Goal: Find specific page/section: Find specific page/section

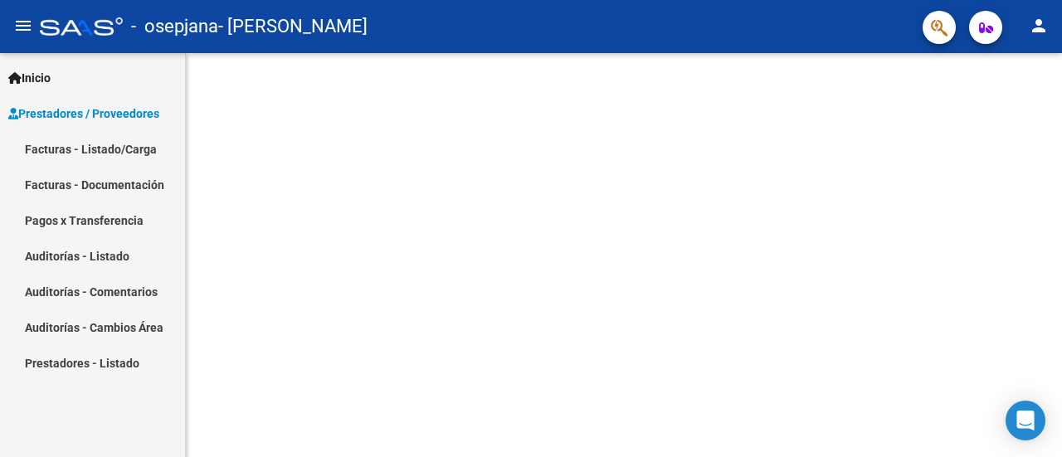
click at [124, 152] on link "Facturas - Listado/Carga" at bounding box center [92, 149] width 185 height 36
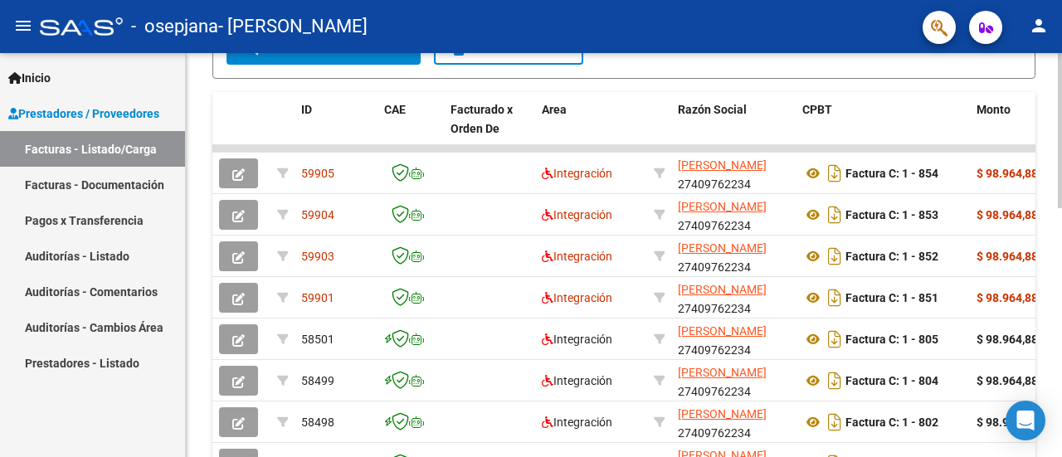
click at [1054, 265] on div "Video tutorial PRESTADORES -> Listado de CPBTs Emitidos por Prestadores / Prove…" at bounding box center [626, 148] width 880 height 1038
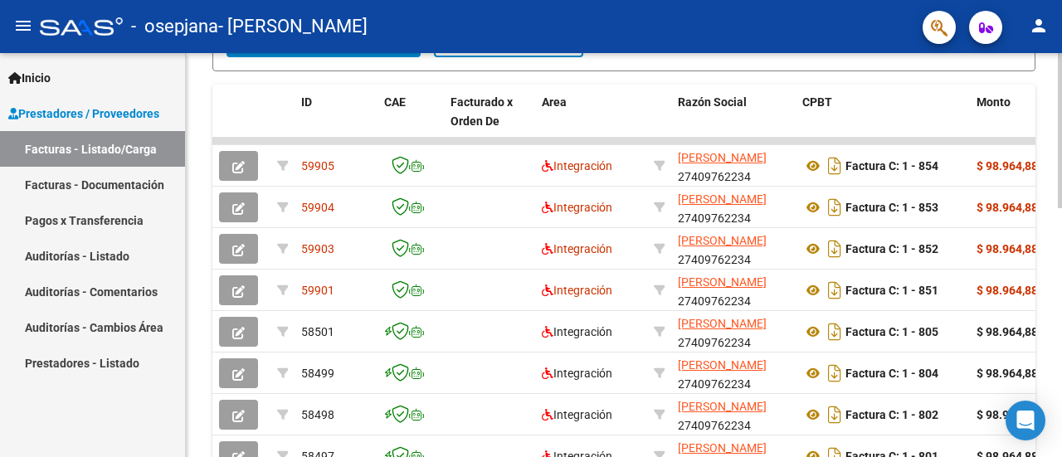
click at [1047, 198] on div "Video tutorial PRESTADORES -> Listado de CPBTs Emitidos por Prestadores / Prove…" at bounding box center [624, 141] width 876 height 1038
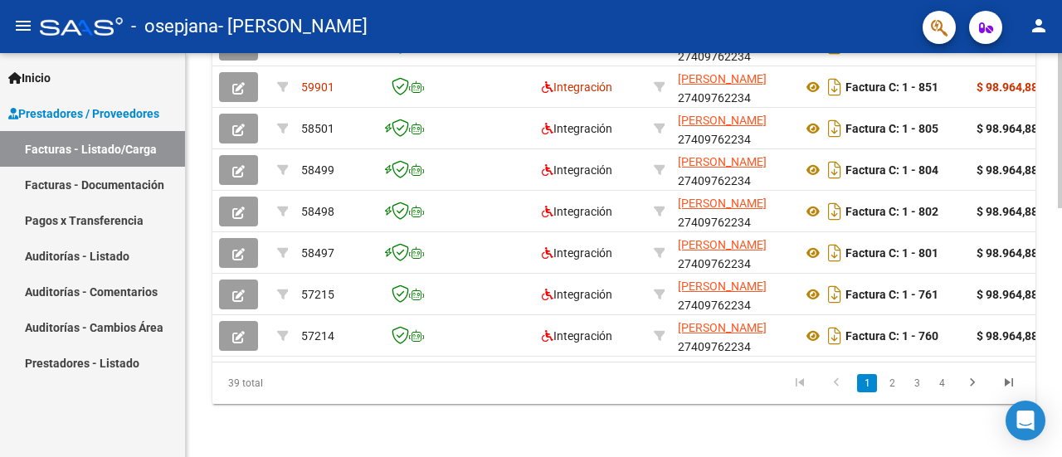
click at [1058, 323] on div at bounding box center [1060, 379] width 4 height 155
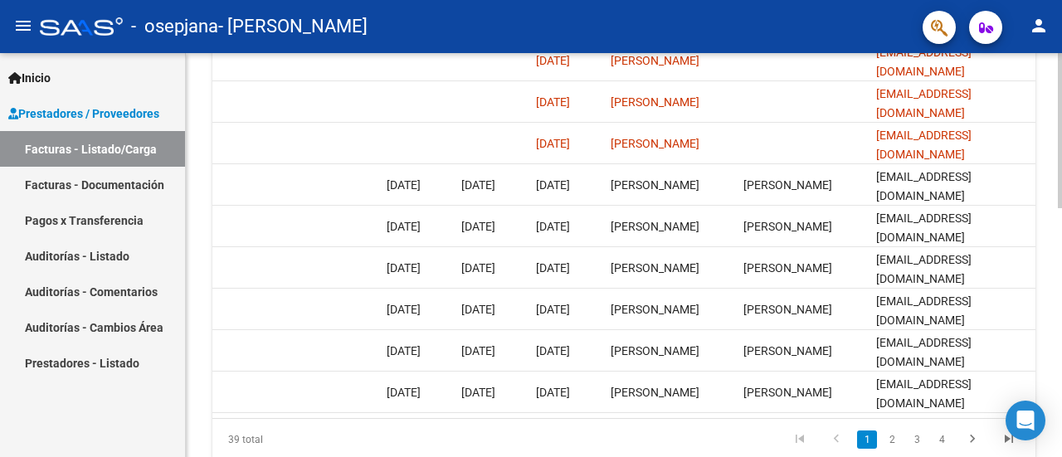
scroll to position [577, 0]
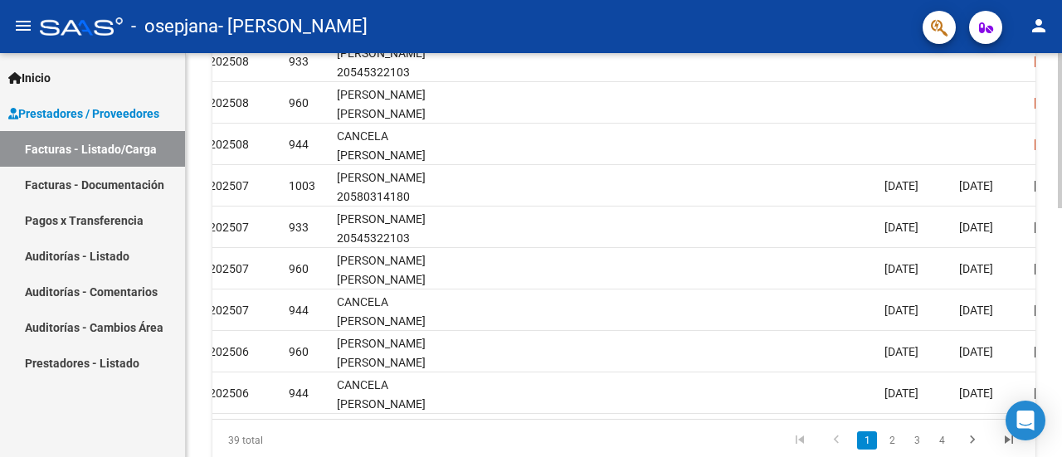
scroll to position [0, 1981]
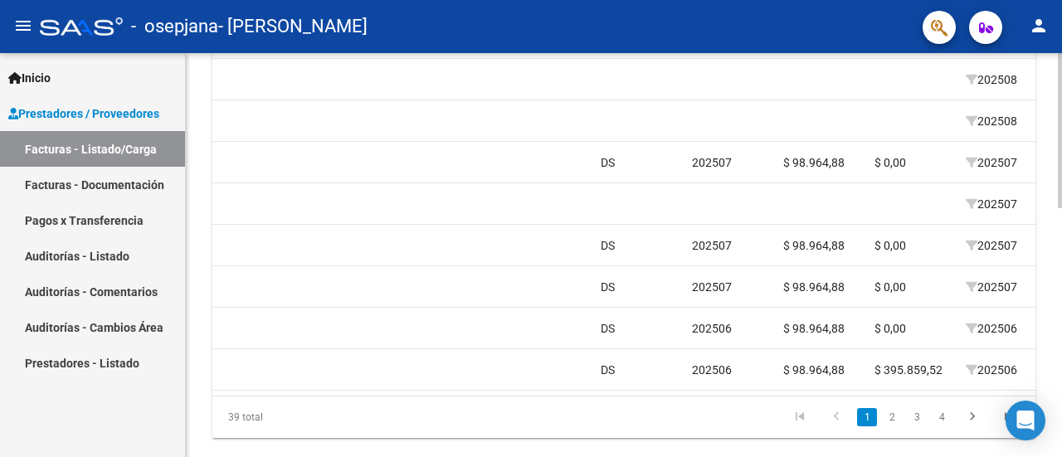
scroll to position [0, 1413]
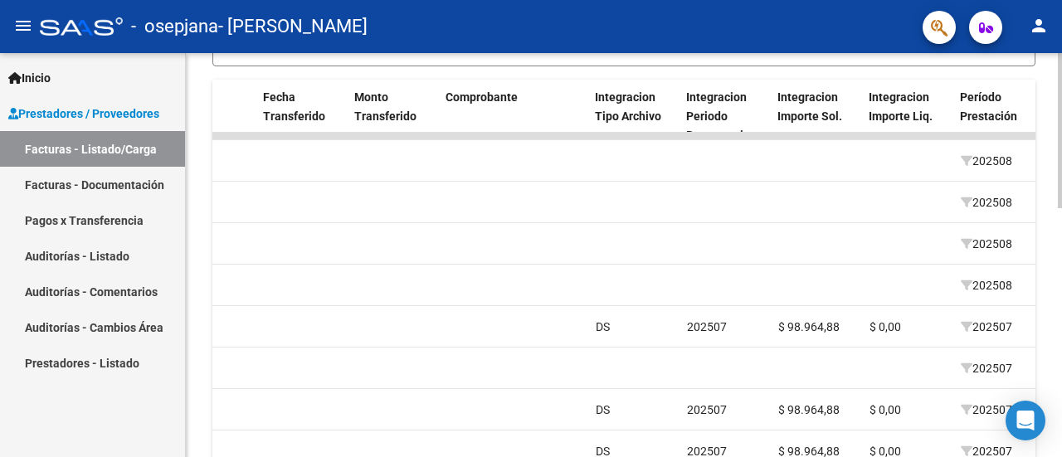
click at [1057, 247] on div "Video tutorial PRESTADORES -> Listado de CPBTs Emitidos por Prestadores / Prove…" at bounding box center [626, 136] width 880 height 1038
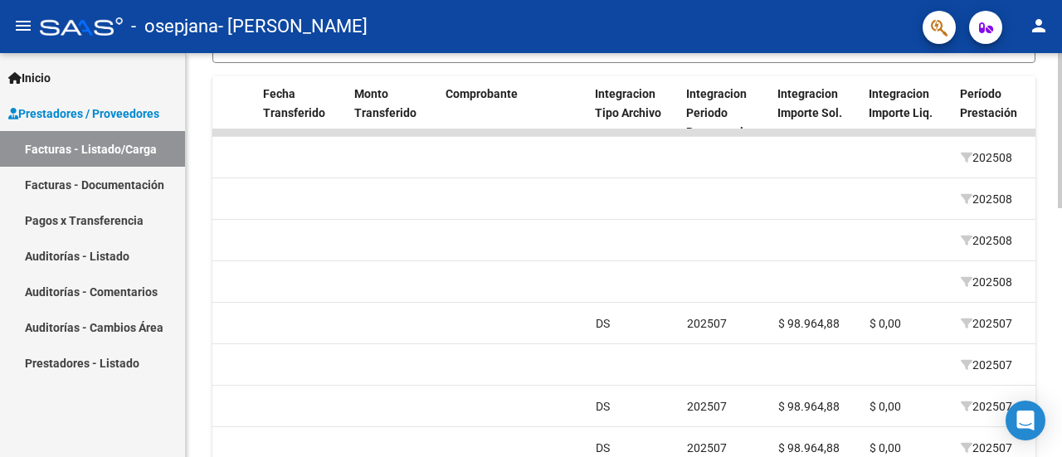
drag, startPoint x: 1057, startPoint y: 247, endPoint x: 1059, endPoint y: 288, distance: 40.7
click at [1059, 288] on div "Video tutorial PRESTADORES -> Listado de CPBTs Emitidos por Prestadores / Prove…" at bounding box center [626, 132] width 880 height 1038
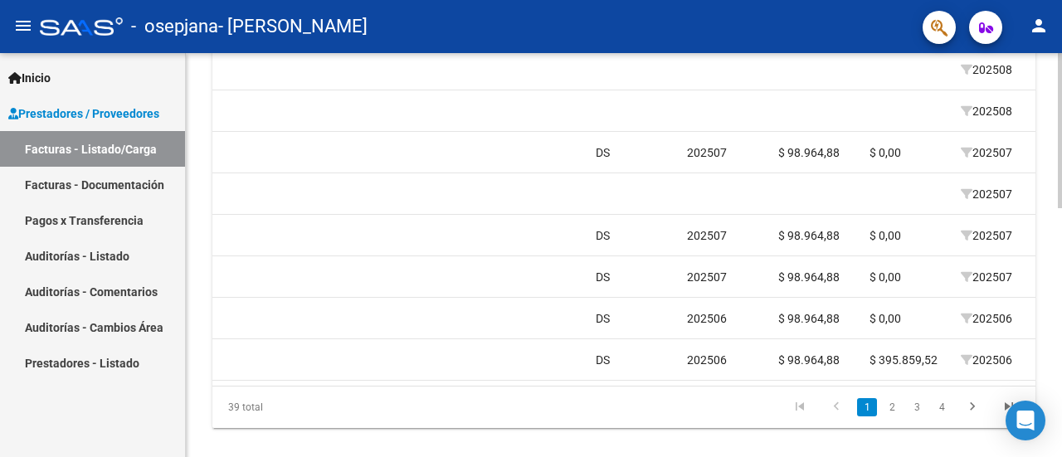
scroll to position [629, 0]
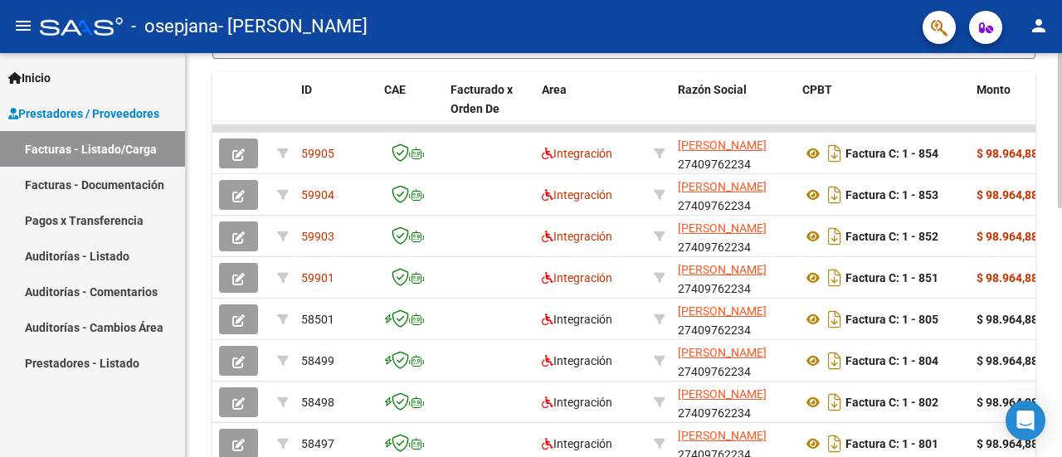
scroll to position [450, 0]
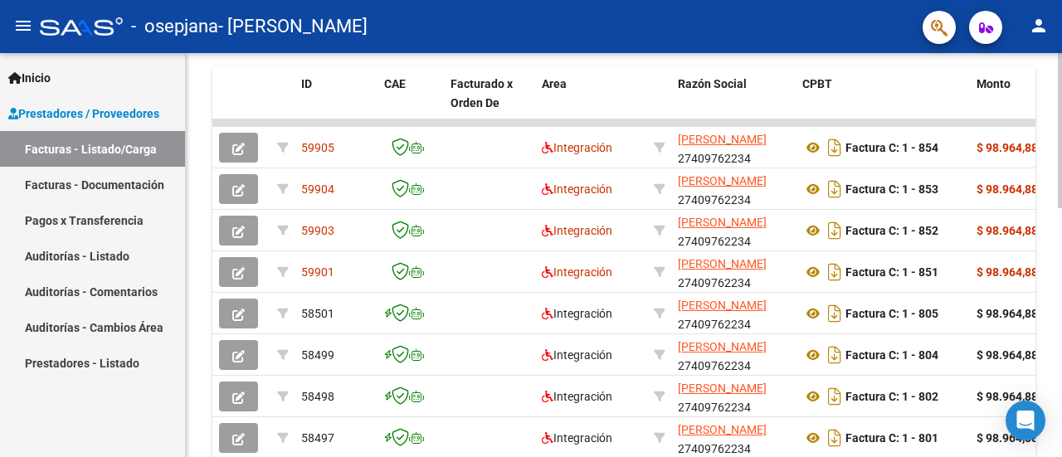
click at [1050, 295] on div "Video tutorial PRESTADORES -> Listado de CPBTs Emitidos por Prestadores / Prove…" at bounding box center [626, 123] width 880 height 1038
click at [1050, 295] on div "Video tutorial PRESTADORES -> Listado de CPBTs Emitidos por Prestadores / Prove…" at bounding box center [624, 123] width 876 height 1038
click at [144, 185] on link "Facturas - Documentación" at bounding box center [92, 185] width 185 height 36
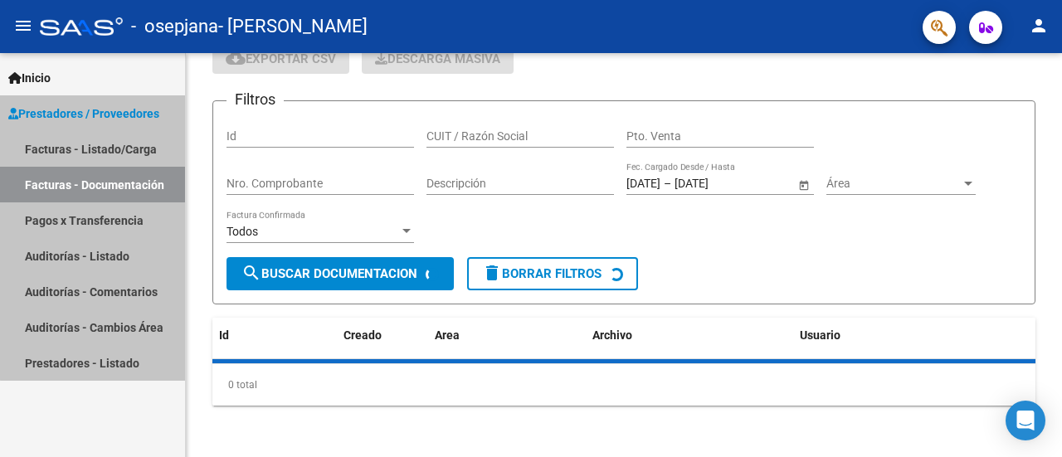
click at [144, 185] on link "Facturas - Documentación" at bounding box center [92, 185] width 185 height 36
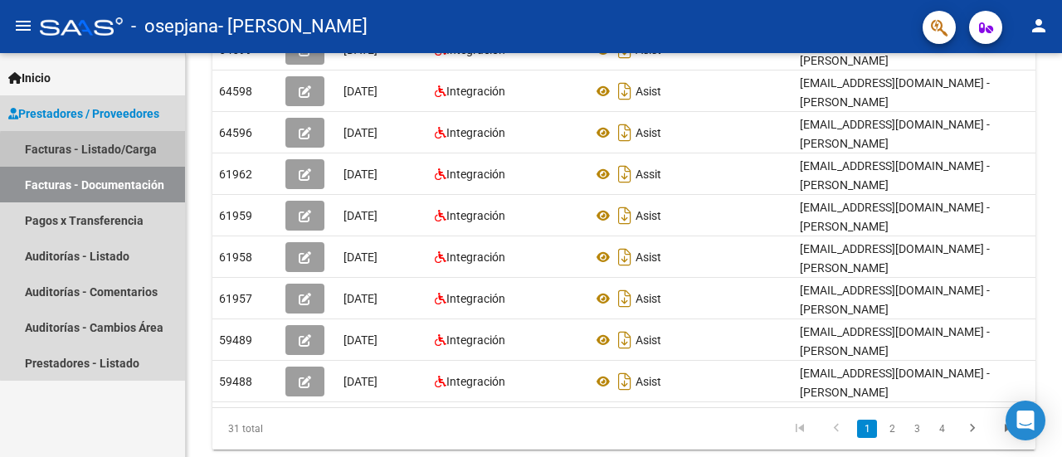
click at [143, 154] on link "Facturas - Listado/Carga" at bounding box center [92, 149] width 185 height 36
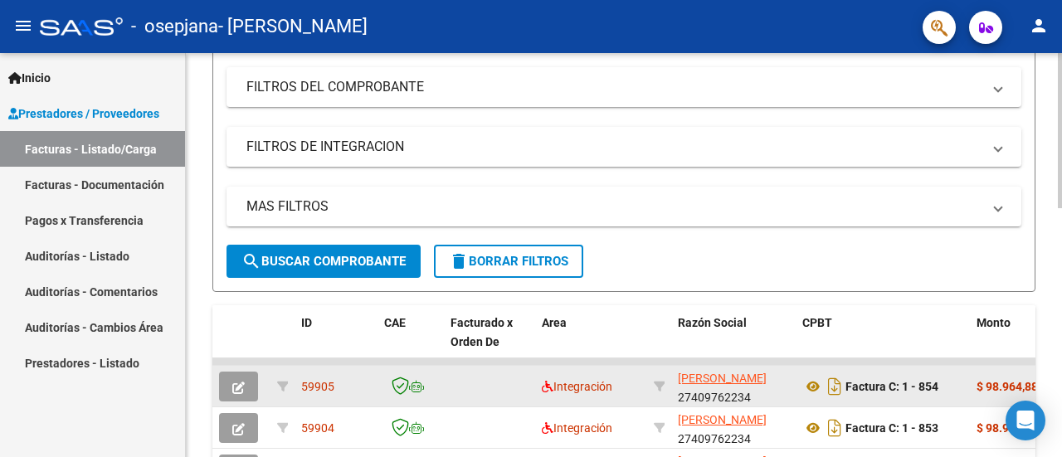
scroll to position [450, 0]
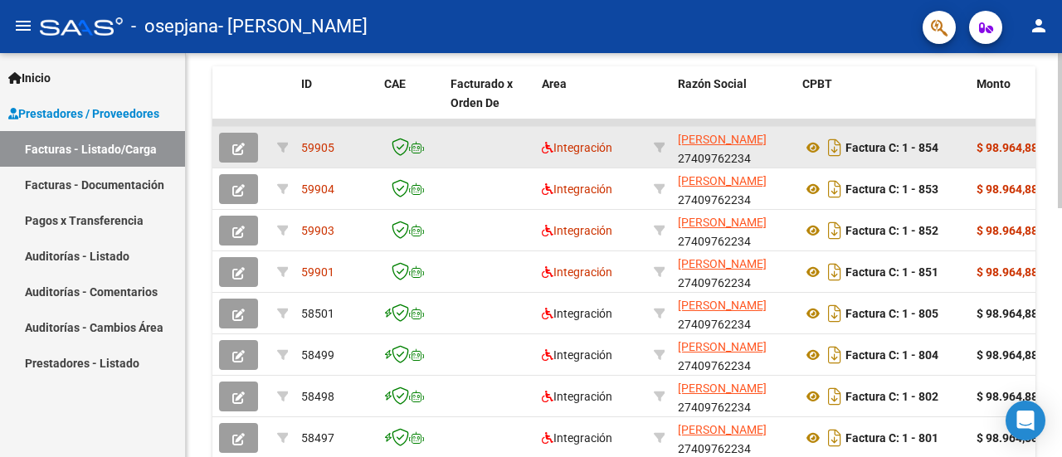
click at [957, 134] on div "Factura C: 1 - 854" at bounding box center [882, 147] width 161 height 27
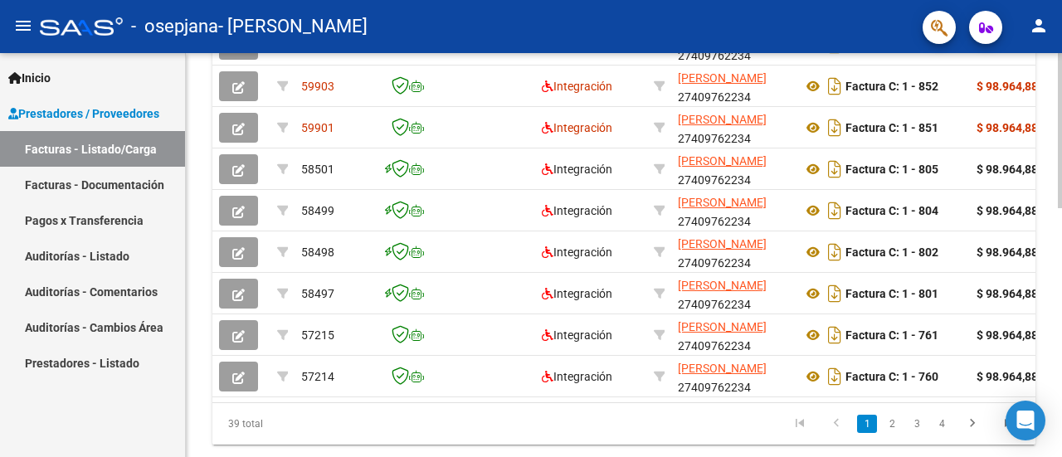
scroll to position [645, 0]
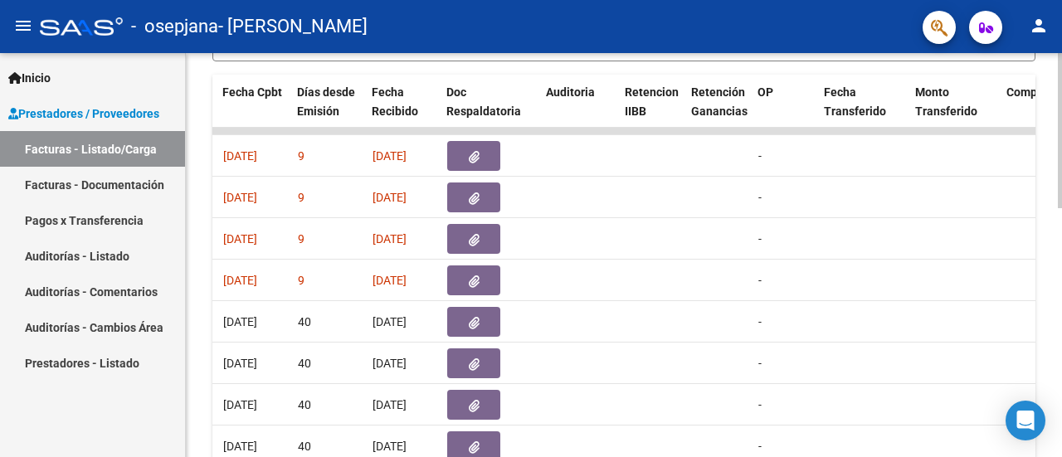
scroll to position [445, 0]
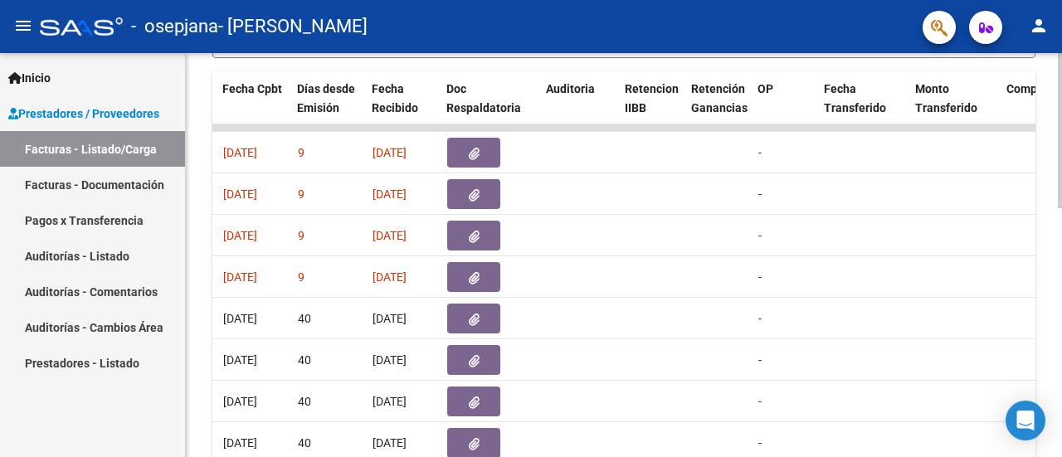
click at [1036, 253] on div "Video tutorial PRESTADORES -> Listado de CPBTs Emitidos por Prestadores / Prove…" at bounding box center [626, 128] width 880 height 1038
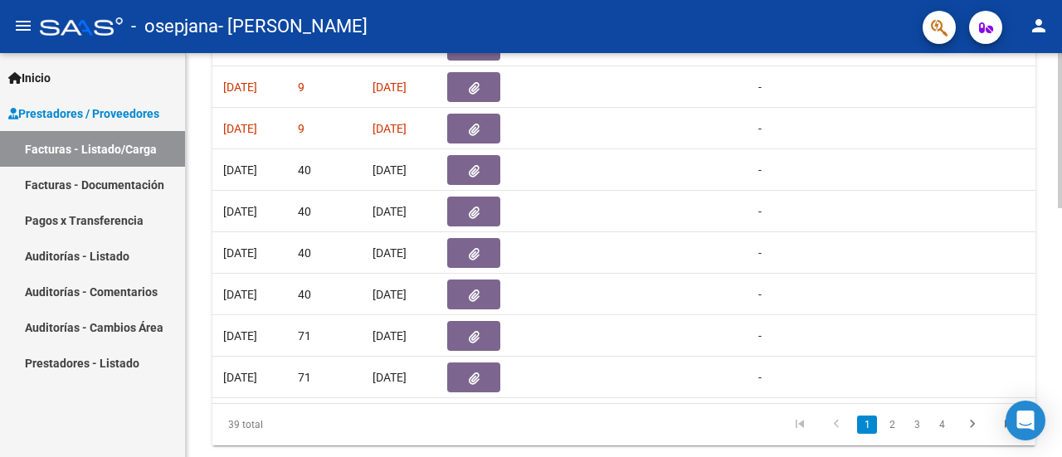
scroll to position [634, 0]
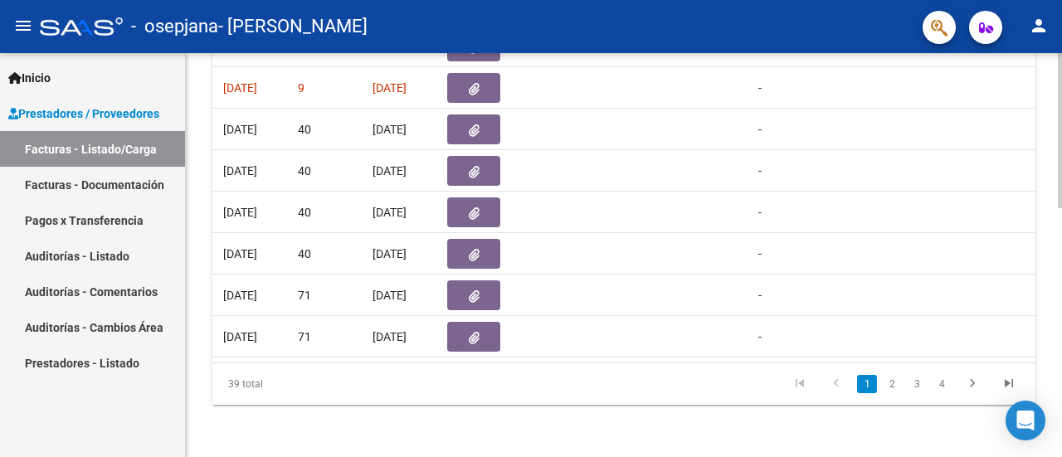
click at [1058, 327] on div at bounding box center [1060, 378] width 4 height 155
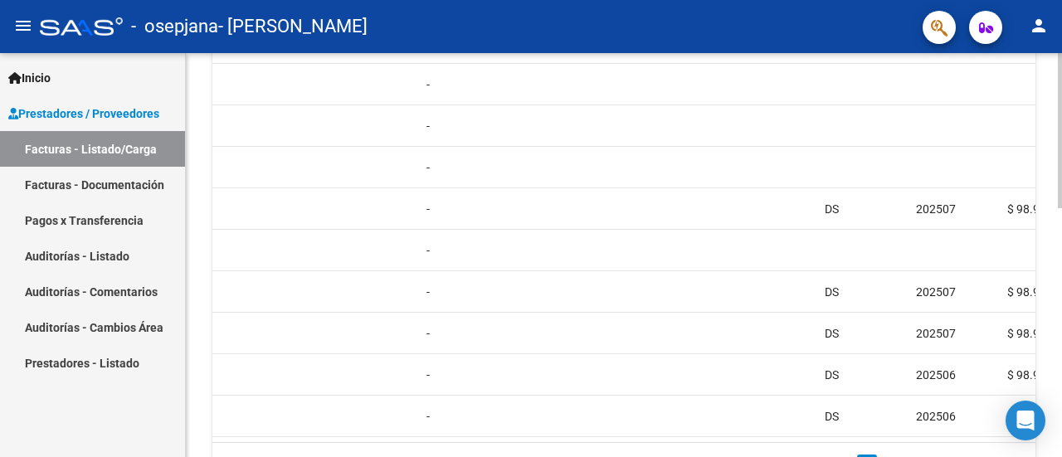
scroll to position [567, 0]
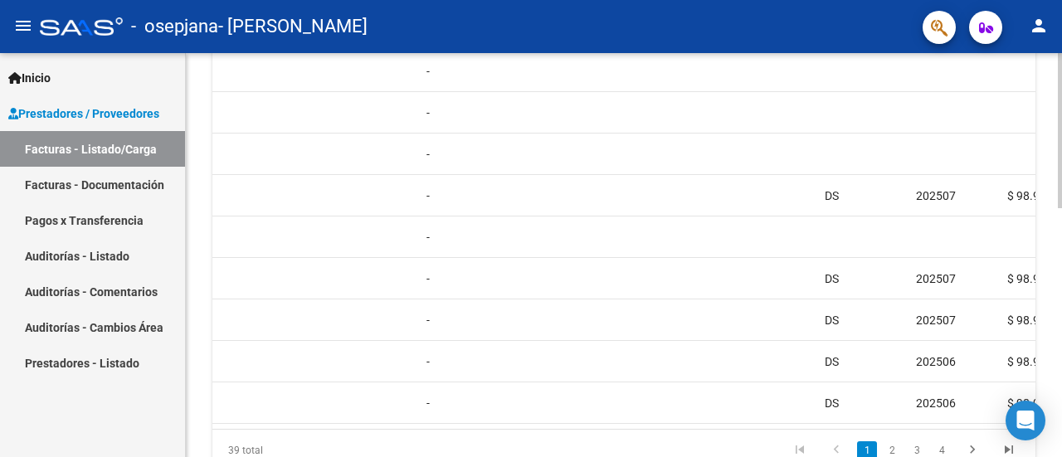
click at [1035, 336] on div "Video tutorial PRESTADORES -> Listado de CPBTs Emitidos por Prestadores / Prove…" at bounding box center [626, 5] width 880 height 1038
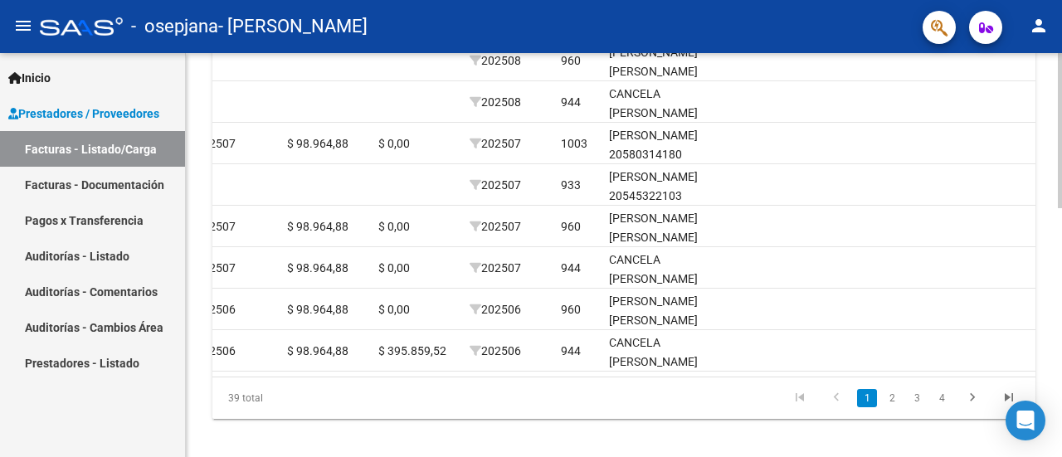
scroll to position [625, 0]
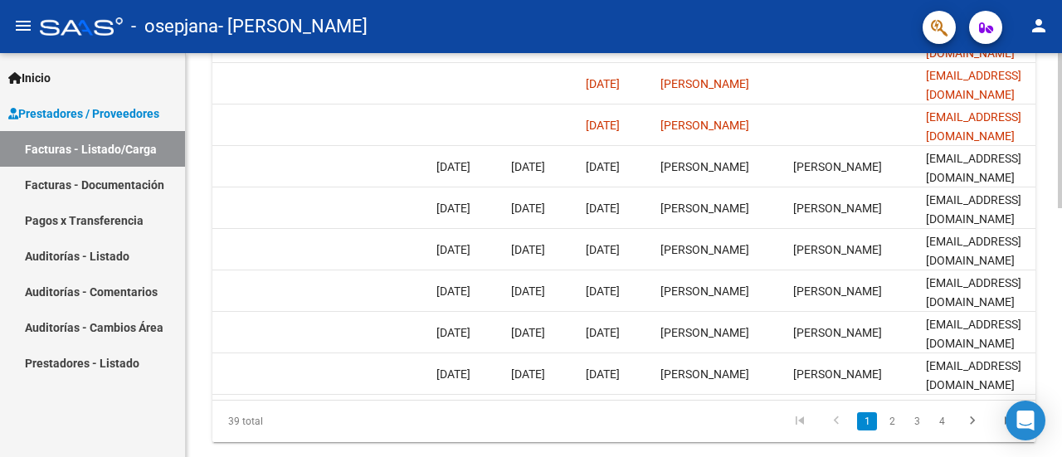
scroll to position [645, 0]
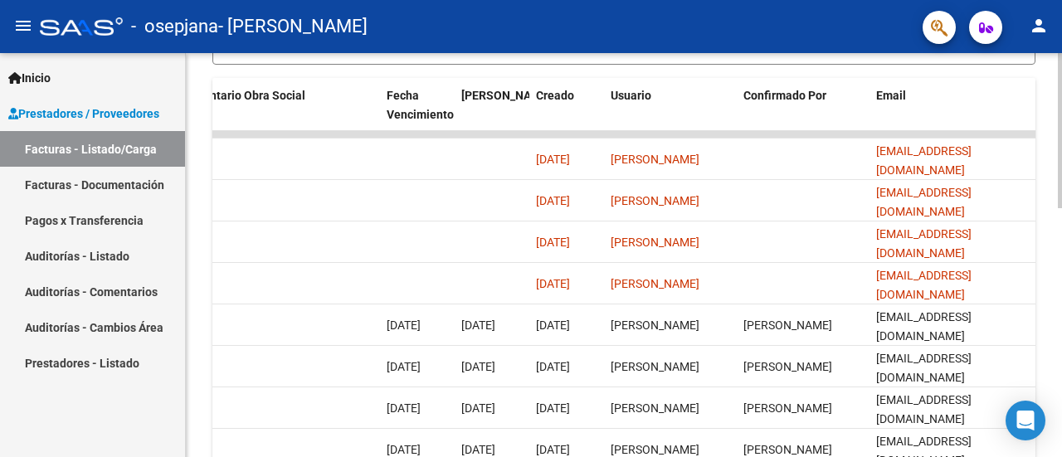
scroll to position [440, 0]
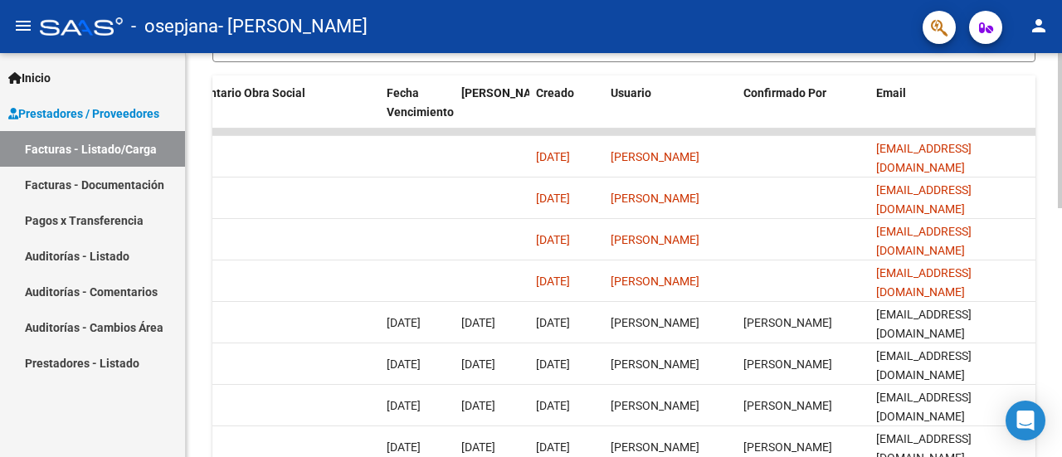
click at [1058, 286] on div at bounding box center [1060, 303] width 4 height 155
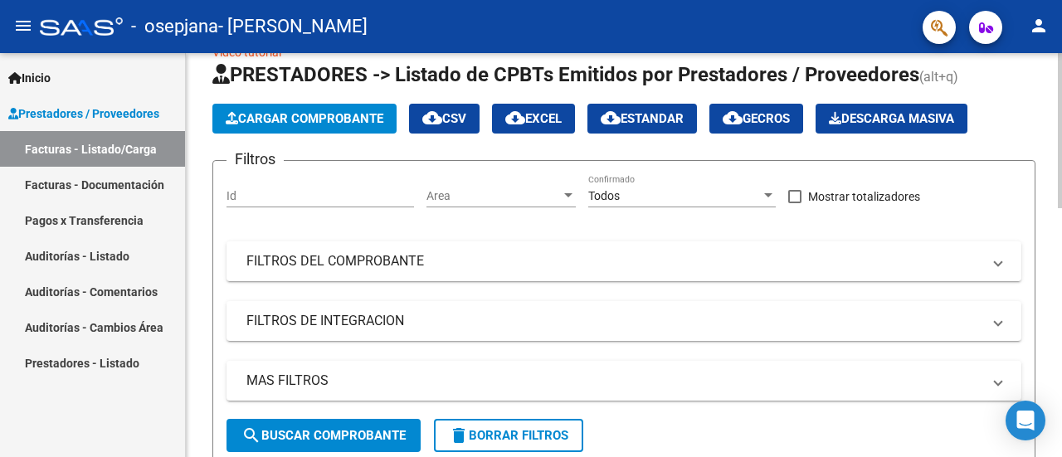
click at [1061, 288] on div at bounding box center [1060, 255] width 4 height 404
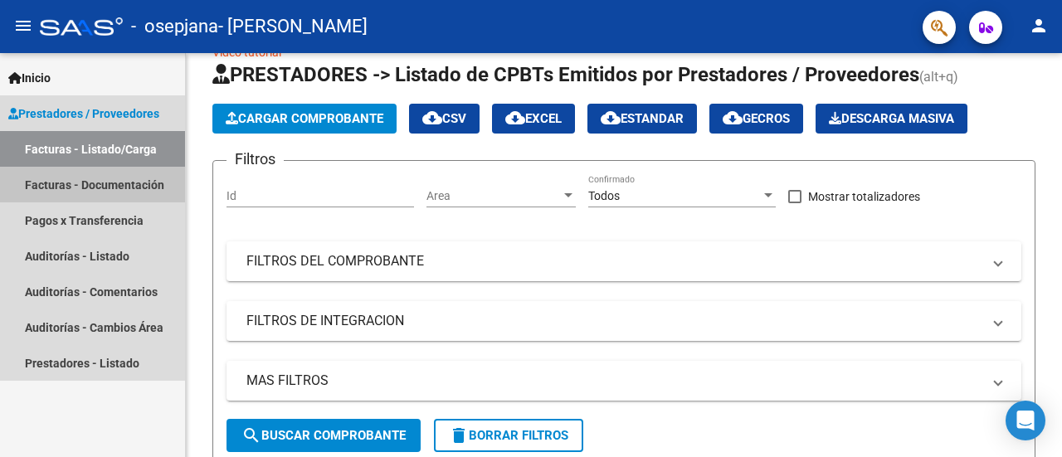
click at [90, 178] on link "Facturas - Documentación" at bounding box center [92, 185] width 185 height 36
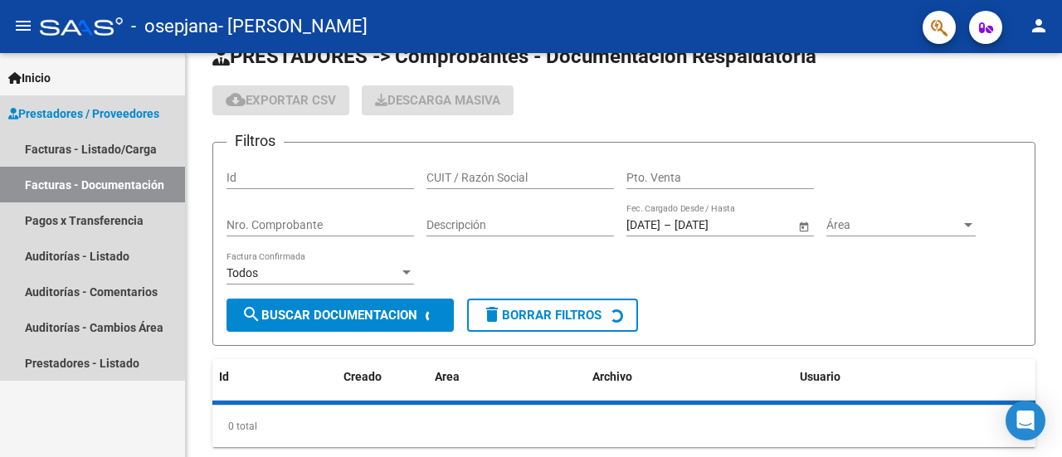
click at [90, 178] on link "Facturas - Documentación" at bounding box center [92, 185] width 185 height 36
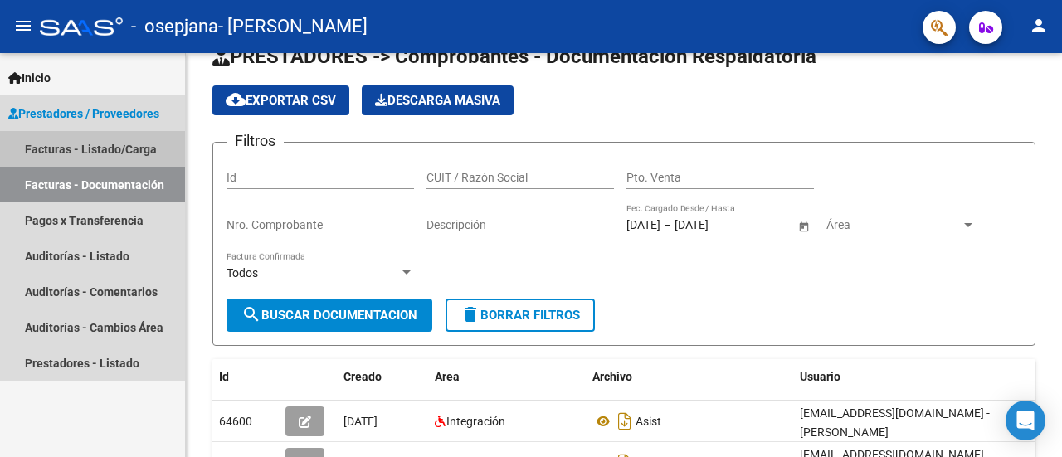
click at [66, 153] on link "Facturas - Listado/Carga" at bounding box center [92, 149] width 185 height 36
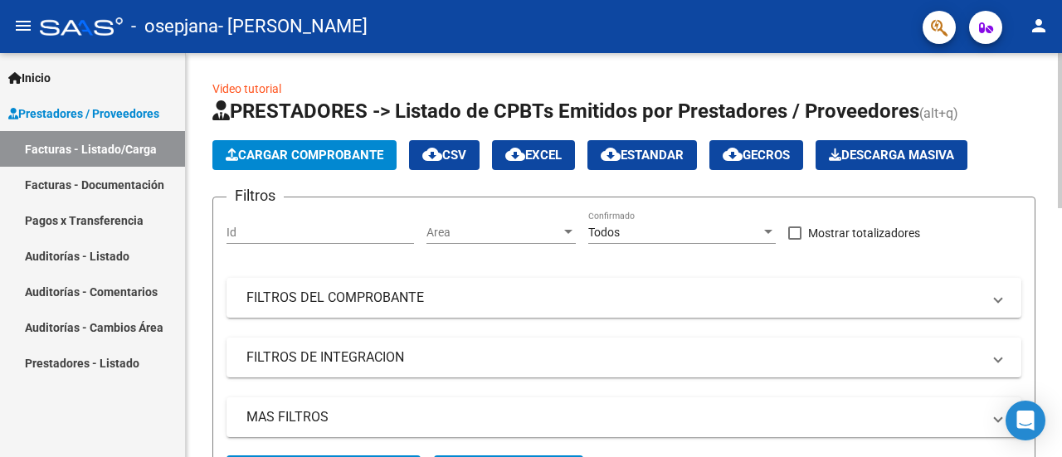
click at [1060, 151] on div at bounding box center [1060, 255] width 4 height 404
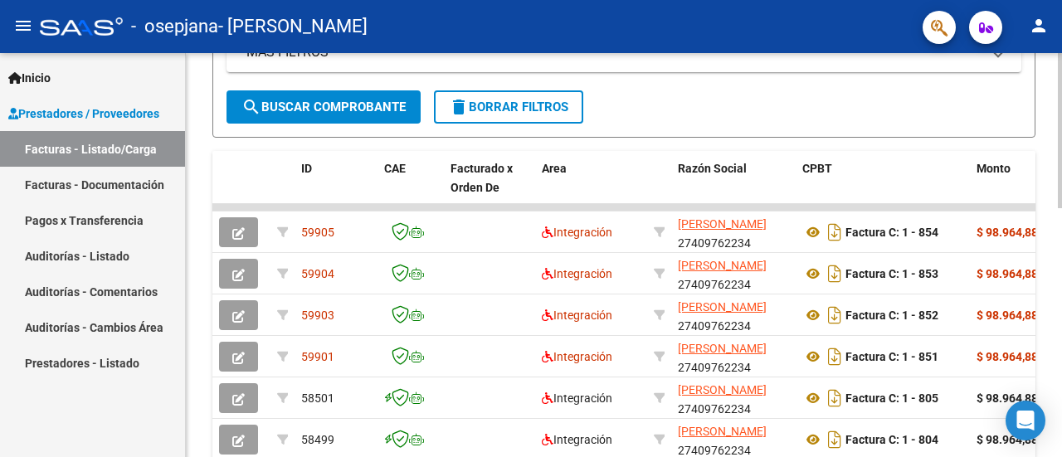
scroll to position [363, 0]
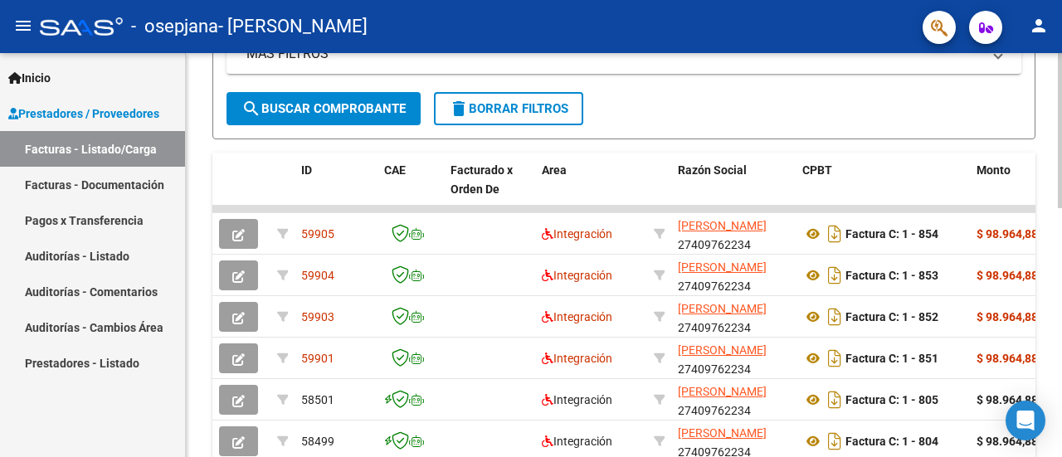
click at [1054, 324] on div "Video tutorial PRESTADORES -> Listado de CPBTs Emitidos por Prestadores / Prove…" at bounding box center [626, 209] width 880 height 1038
click at [398, 101] on span "search Buscar Comprobante" at bounding box center [323, 108] width 164 height 15
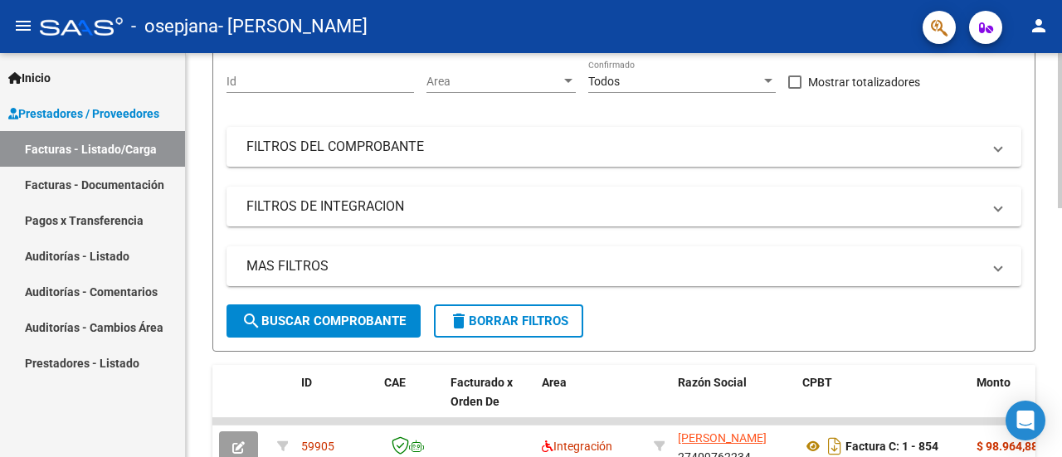
scroll to position [154, 0]
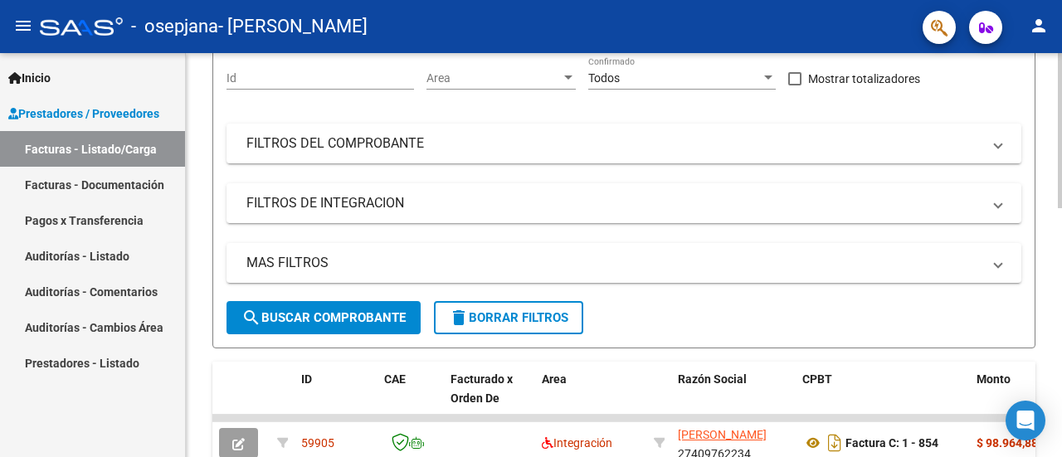
click at [1058, 170] on div at bounding box center [1060, 191] width 4 height 155
click at [886, 258] on mat-panel-title "MAS FILTROS" at bounding box center [613, 263] width 735 height 18
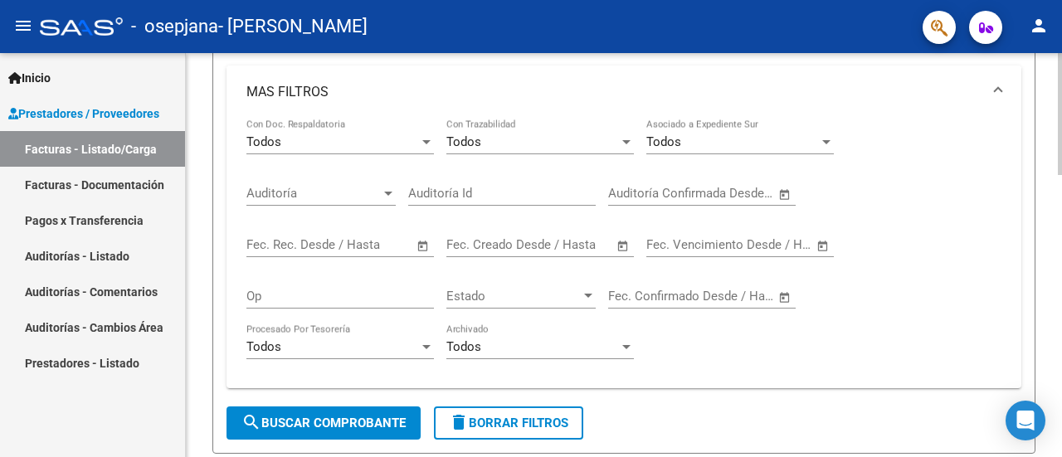
scroll to position [335, 0]
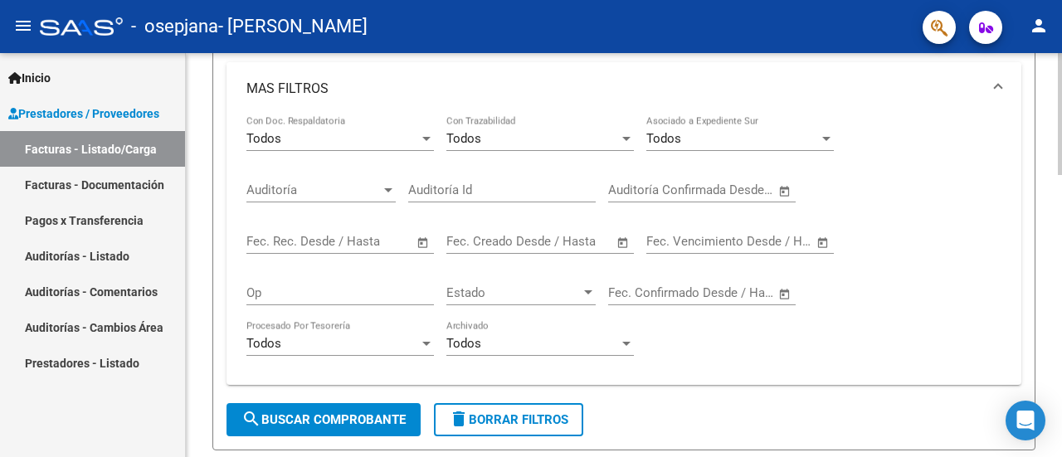
click at [1061, 260] on div at bounding box center [1060, 217] width 4 height 122
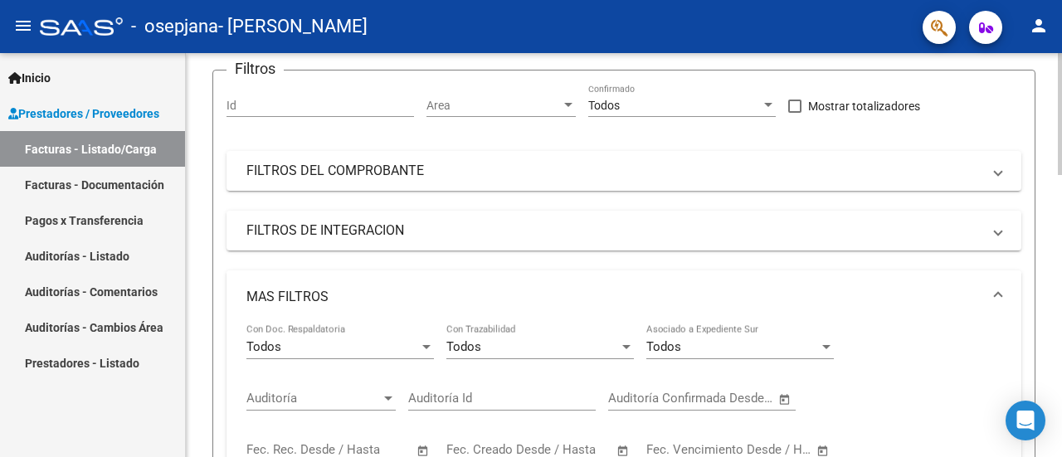
scroll to position [129, 0]
click at [338, 357] on div "Todos Con Doc. Respaldatoria" at bounding box center [339, 340] width 187 height 36
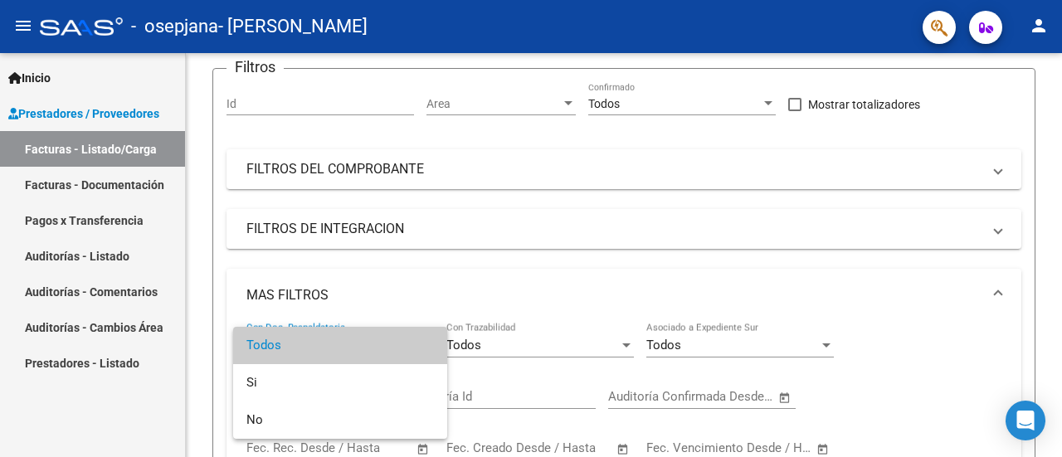
click at [484, 336] on div at bounding box center [531, 228] width 1062 height 457
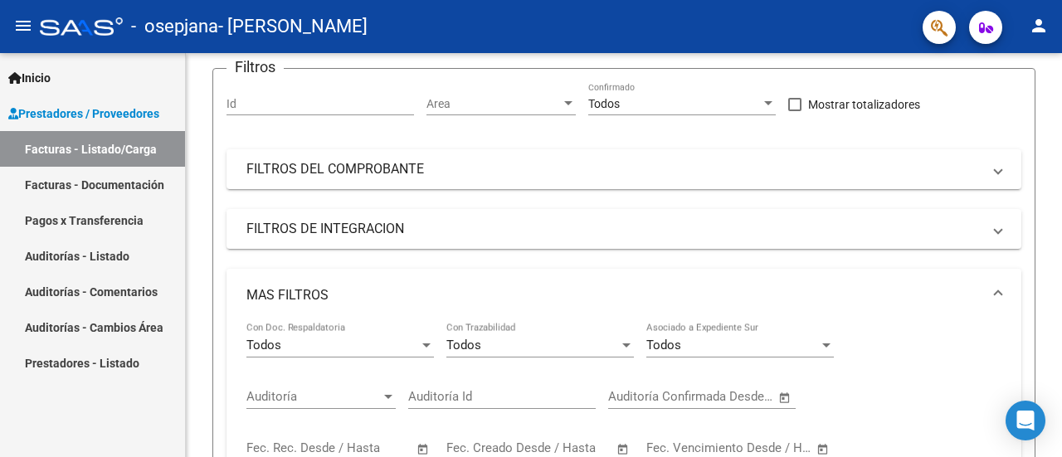
click at [484, 336] on div "Todos Con Trazabilidad" at bounding box center [539, 340] width 187 height 36
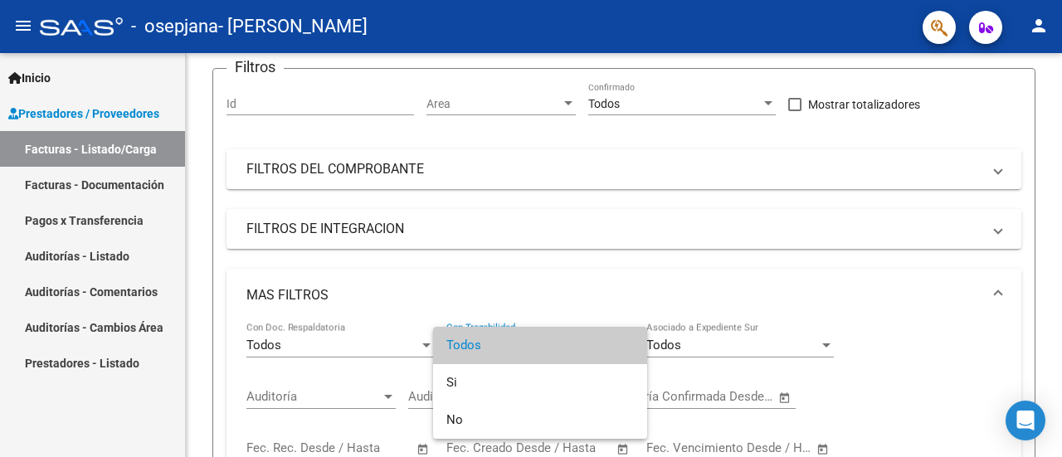
click at [683, 343] on div at bounding box center [531, 228] width 1062 height 457
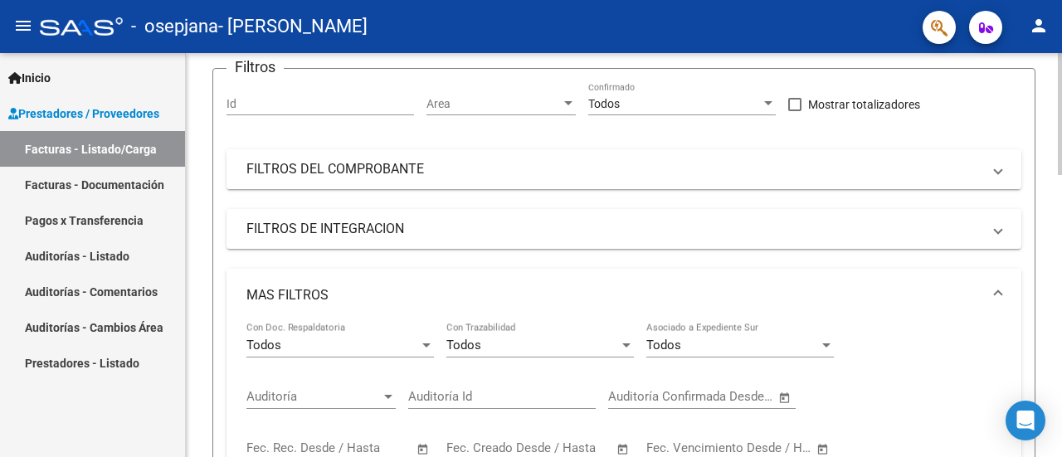
click at [808, 170] on mat-panel-title "FILTROS DEL COMPROBANTE" at bounding box center [613, 169] width 735 height 18
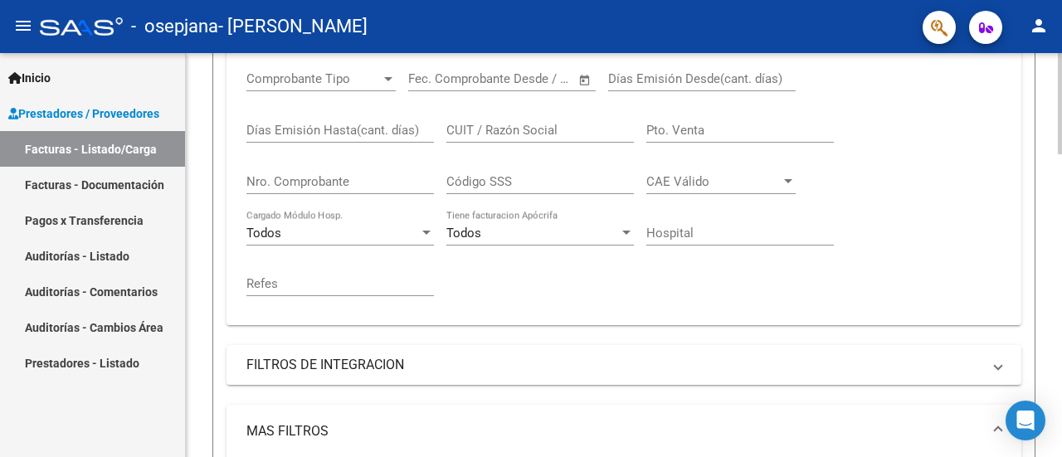
scroll to position [359, 0]
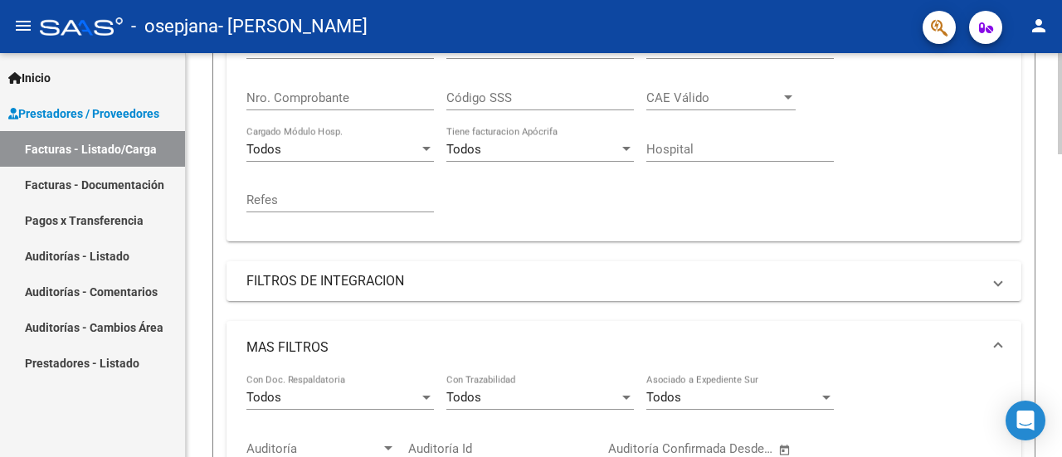
click at [1061, 200] on div at bounding box center [1060, 193] width 4 height 101
click at [894, 281] on mat-panel-title "FILTROS DE INTEGRACION" at bounding box center [613, 281] width 735 height 18
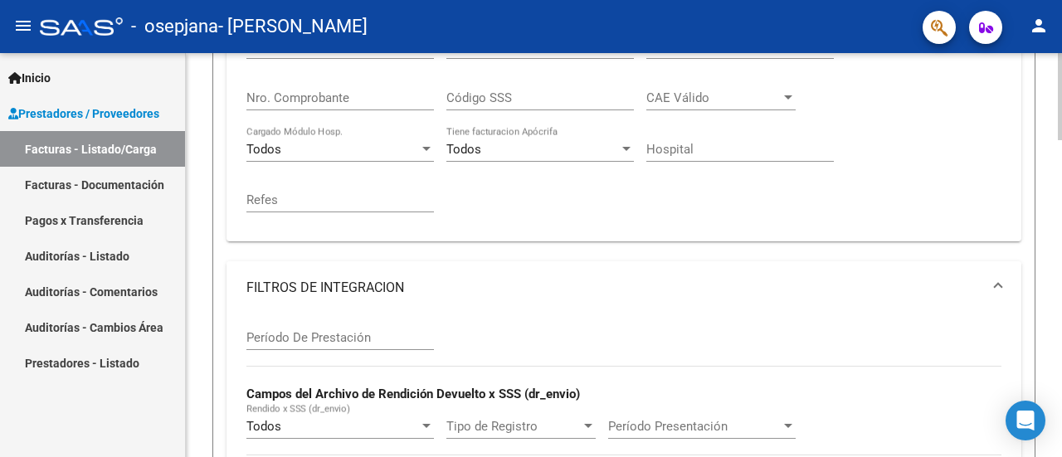
scroll to position [513, 0]
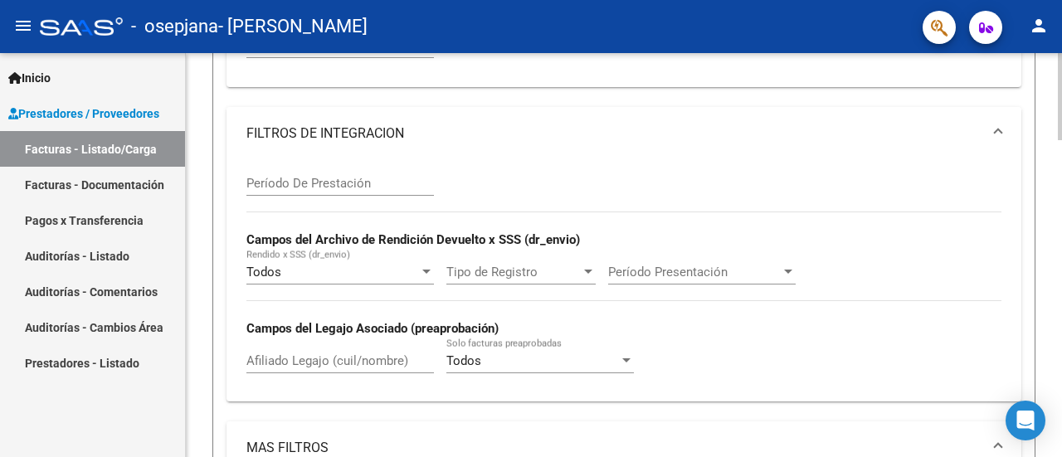
click at [1061, 218] on div at bounding box center [1060, 208] width 4 height 87
